Goal: Task Accomplishment & Management: Manage account settings

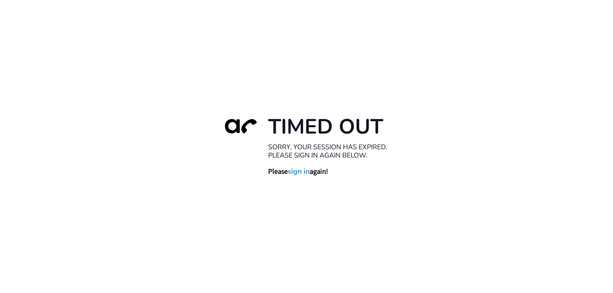
click at [302, 171] on link "sign in" at bounding box center [299, 171] width 22 height 9
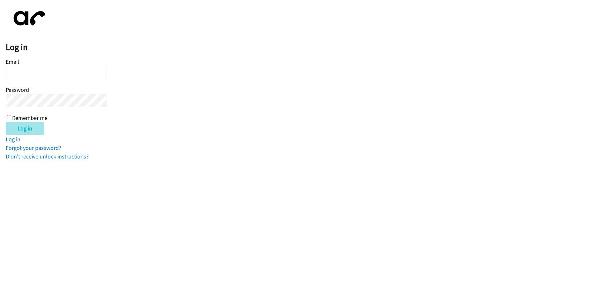
type input "[EMAIL_ADDRESS][DOMAIN_NAME]"
click at [27, 129] on input "Log in" at bounding box center [25, 128] width 38 height 13
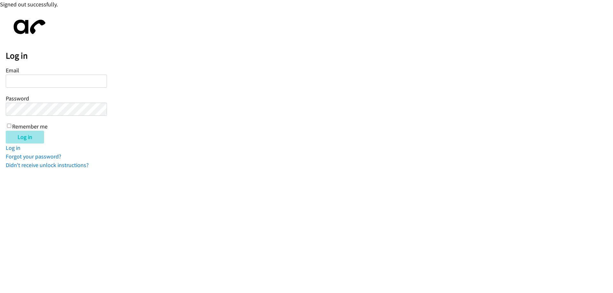
type input "[EMAIL_ADDRESS][DOMAIN_NAME]"
click at [20, 138] on input "Log in" at bounding box center [25, 137] width 38 height 13
